Goal: Information Seeking & Learning: Learn about a topic

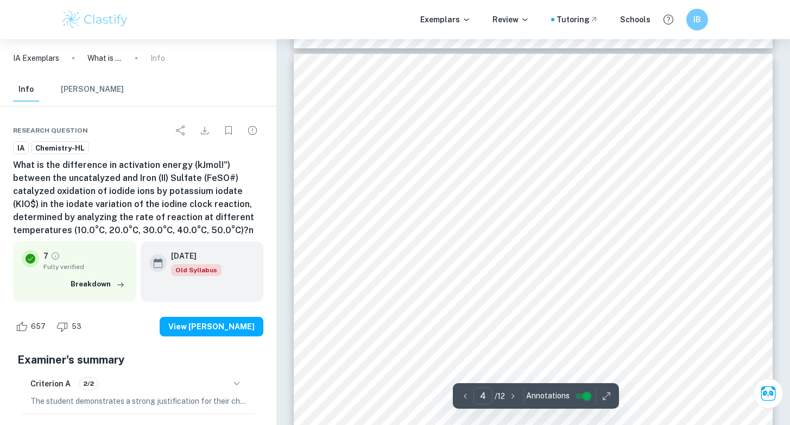
scroll to position [2087, 0]
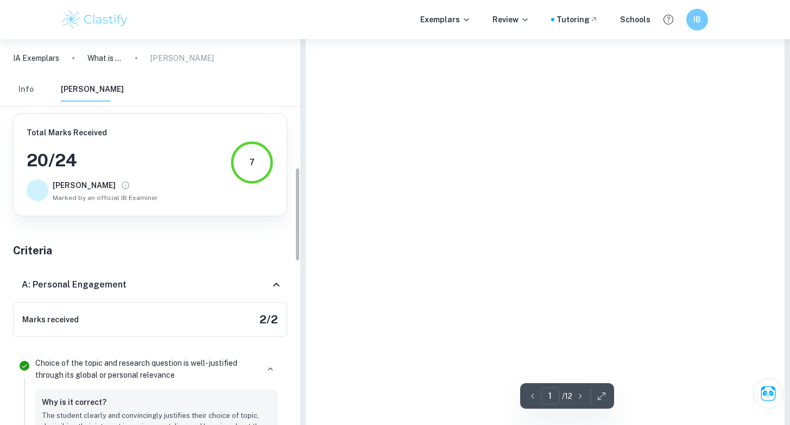
type input "4"
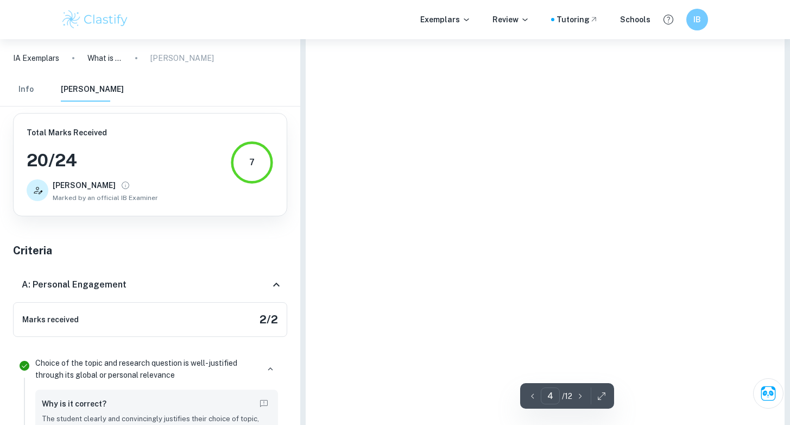
scroll to position [525, 0]
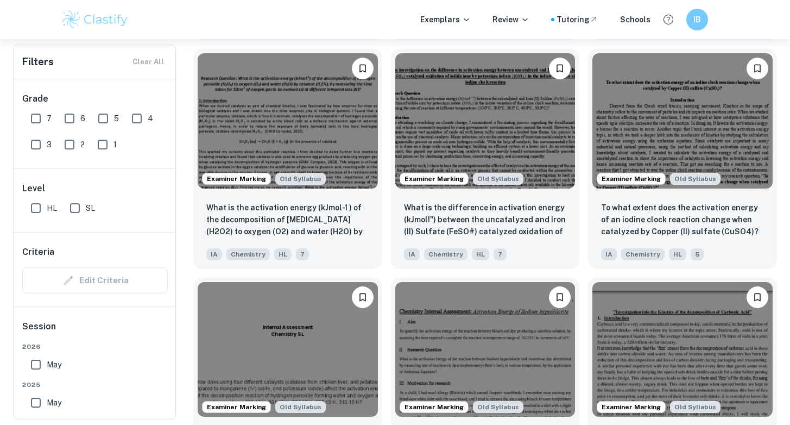
scroll to position [0, 441]
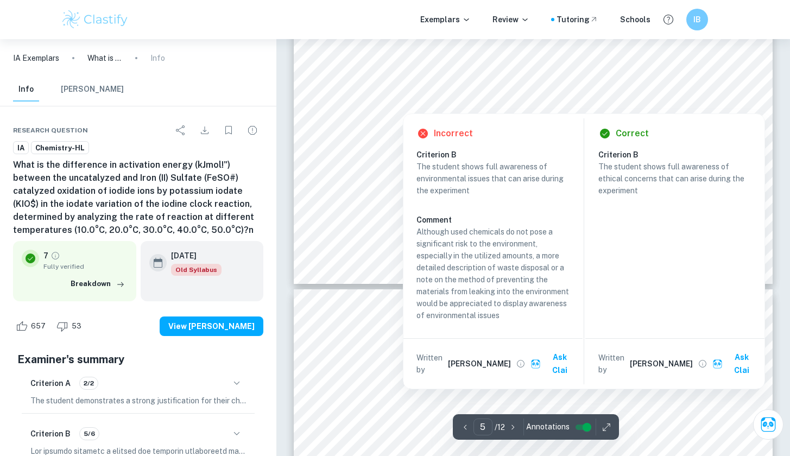
scroll to position [3584, 0]
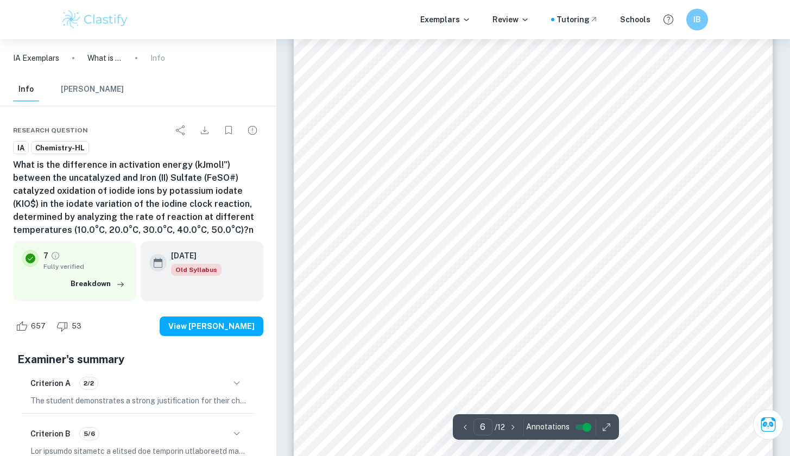
click at [680, 279] on span "when the solution initially turns blue-black" at bounding box center [667, 279] width 154 height 9
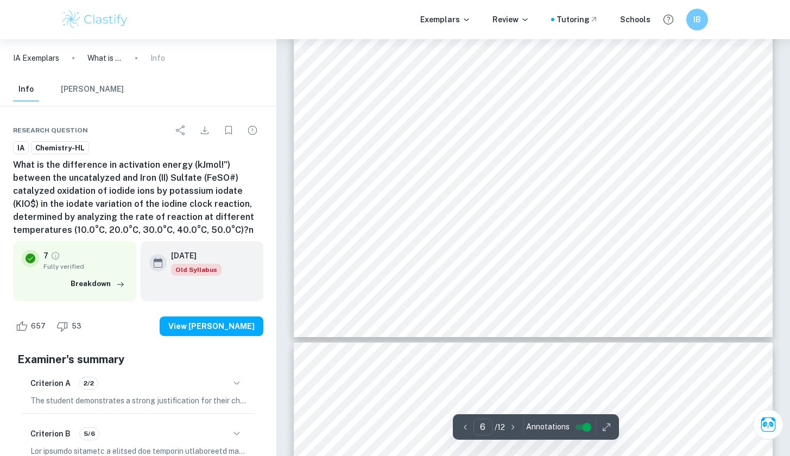
type input "5"
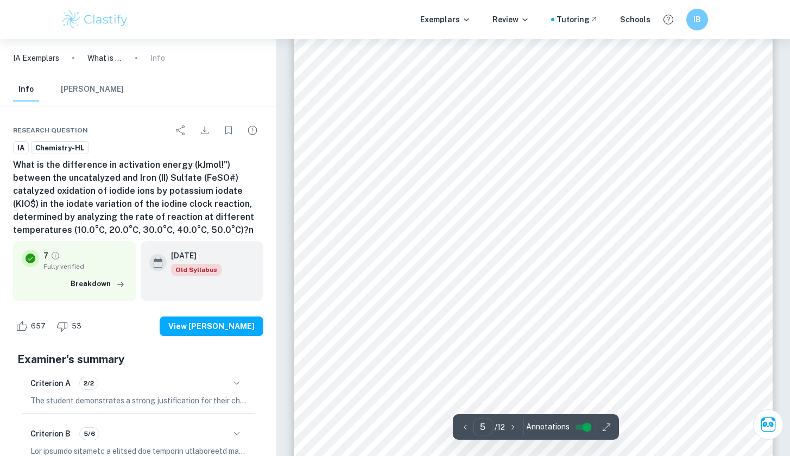
scroll to position [2834, 0]
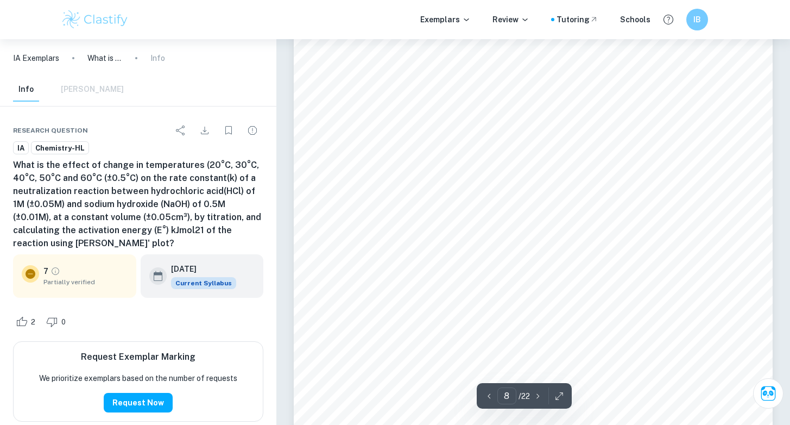
scroll to position [4599, 0]
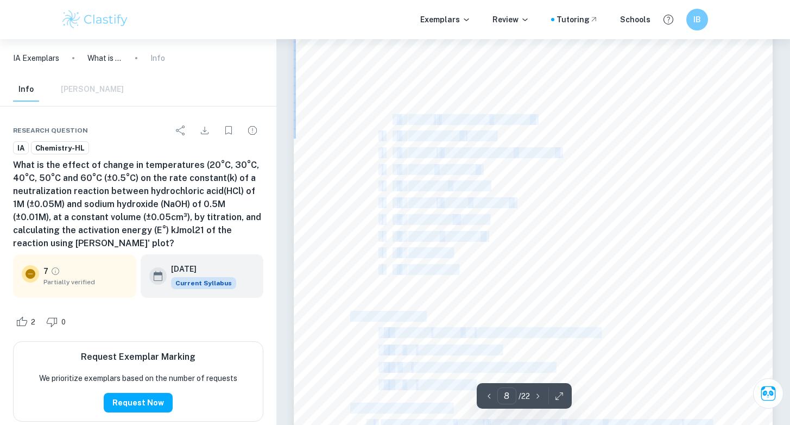
drag, startPoint x: 542, startPoint y: 119, endPoint x: 394, endPoint y: 115, distance: 147.7
click at [394, 115] on div "Additionally, the experiment will be conducted over the same period of time to …" at bounding box center [533, 213] width 479 height 620
copy div "3 100cm ³ Conical flask (± 0.01cm ³ ) × · 2 Thermometer ( ±0.5°C) × · 5 100 cm …"
click at [486, 107] on div "Additionally, the experiment will be conducted over the same period of time to …" at bounding box center [533, 213] width 479 height 620
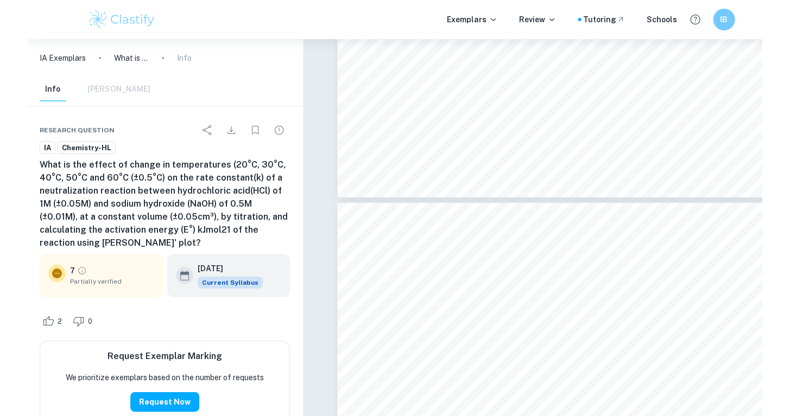
scroll to position [1627, 0]
